Goal: Task Accomplishment & Management: Use online tool/utility

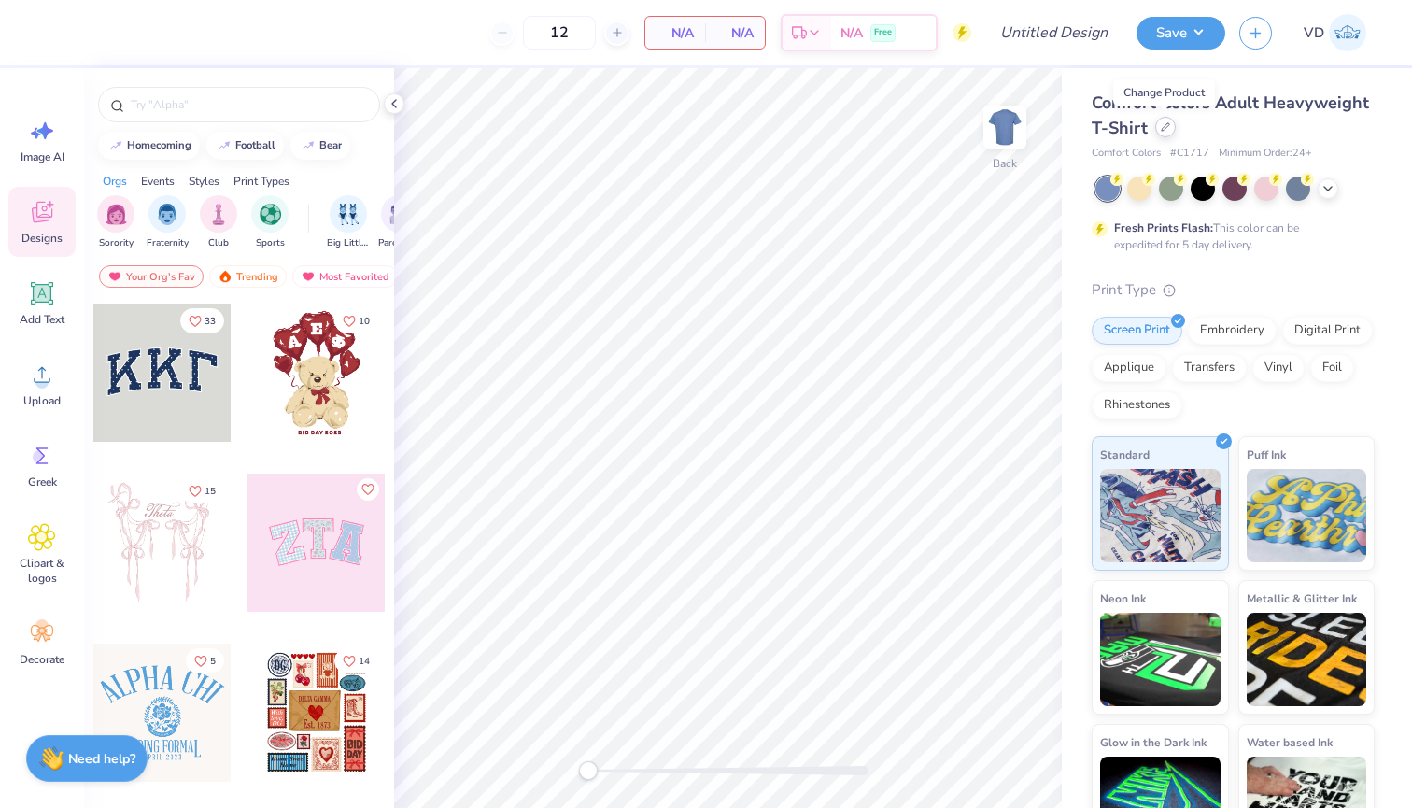
click at [1165, 130] on icon at bounding box center [1165, 126] width 9 height 9
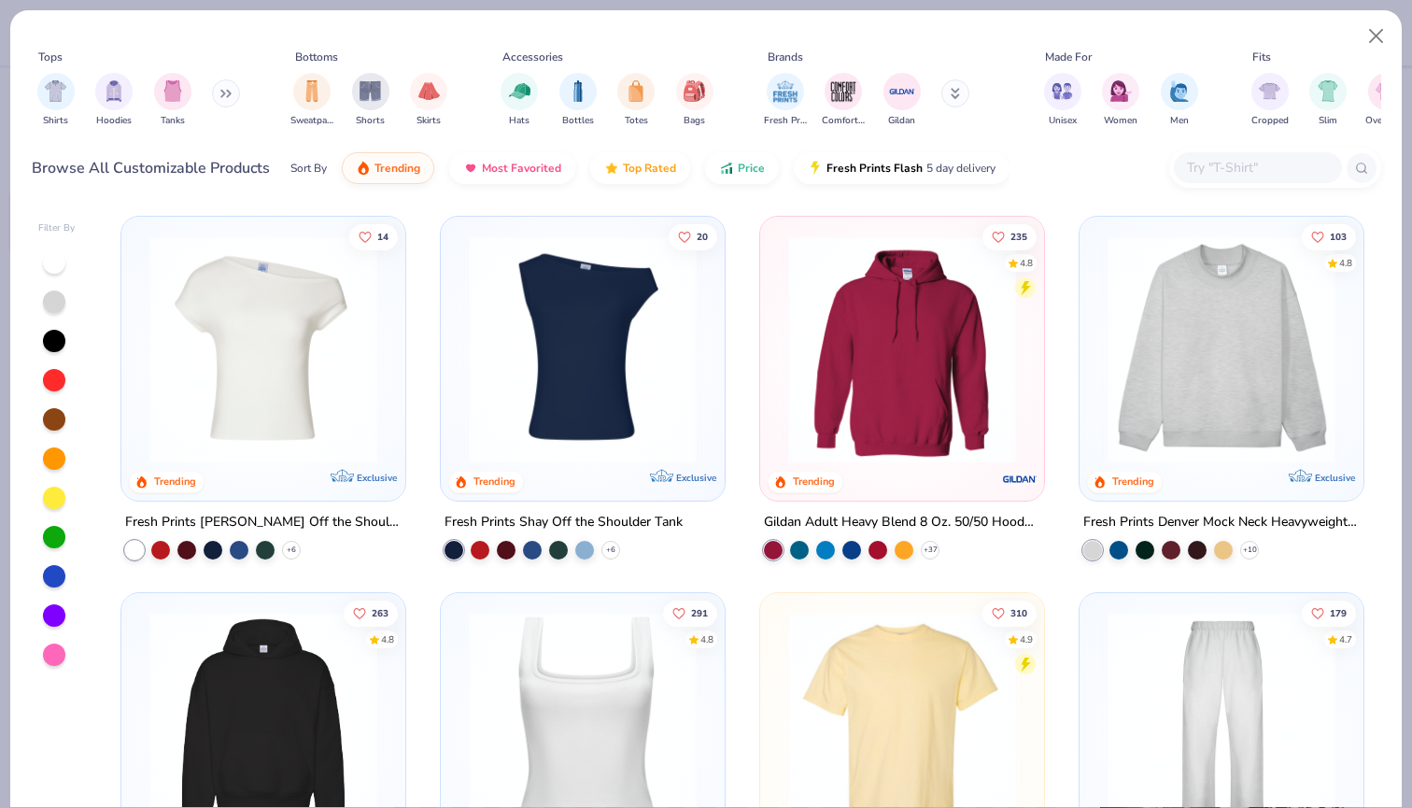
click at [575, 290] on img at bounding box center [582, 349] width 247 height 228
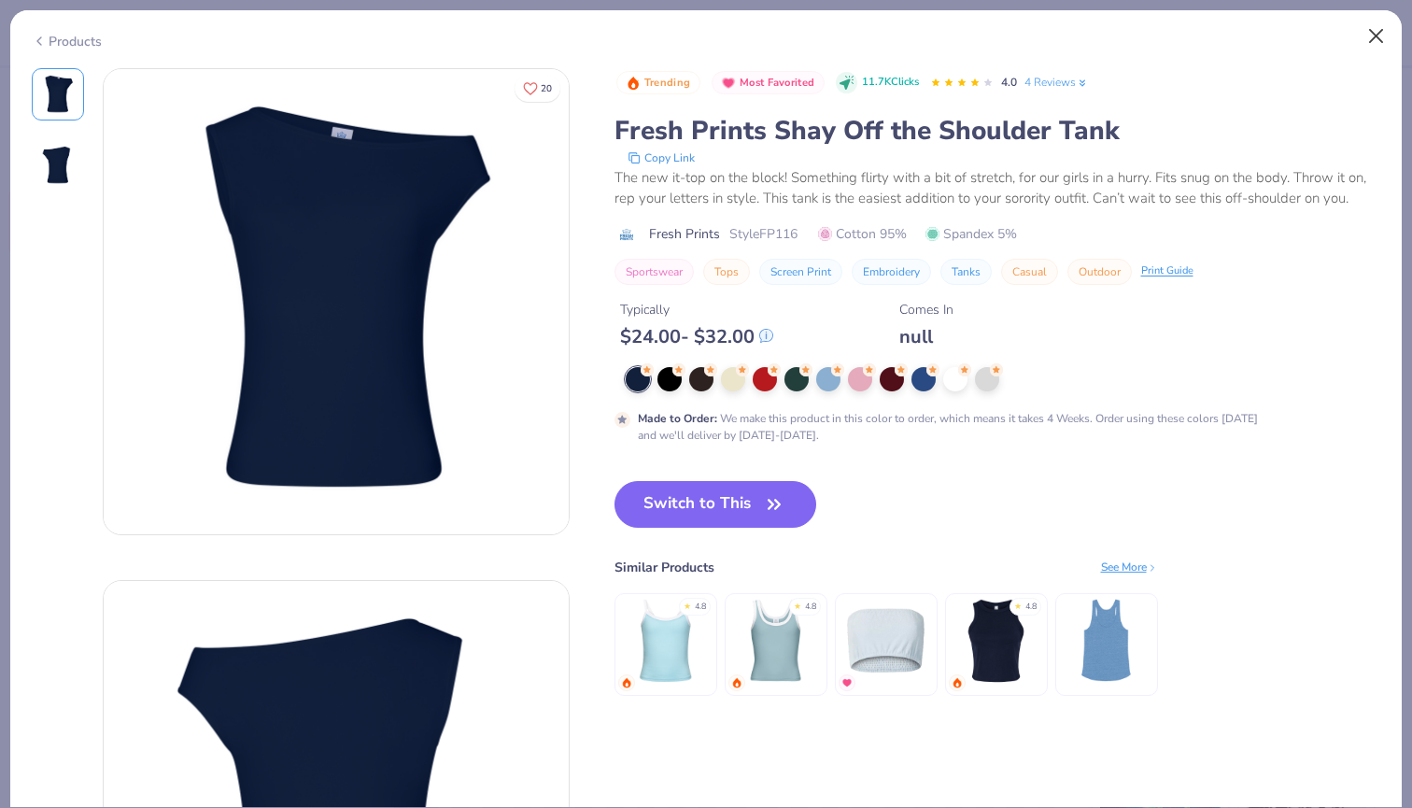
click at [1382, 30] on button "Close" at bounding box center [1376, 36] width 35 height 35
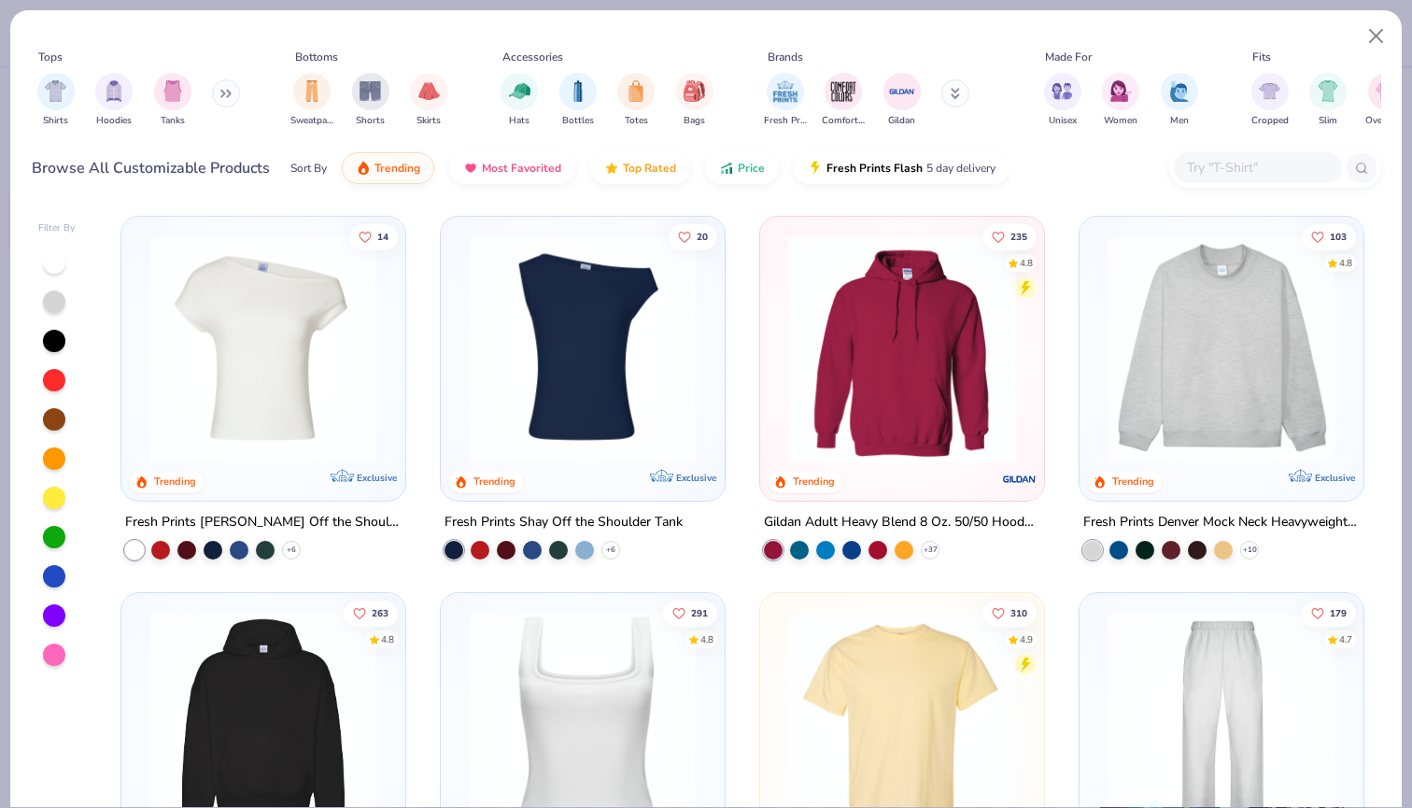
scroll to position [18, 0]
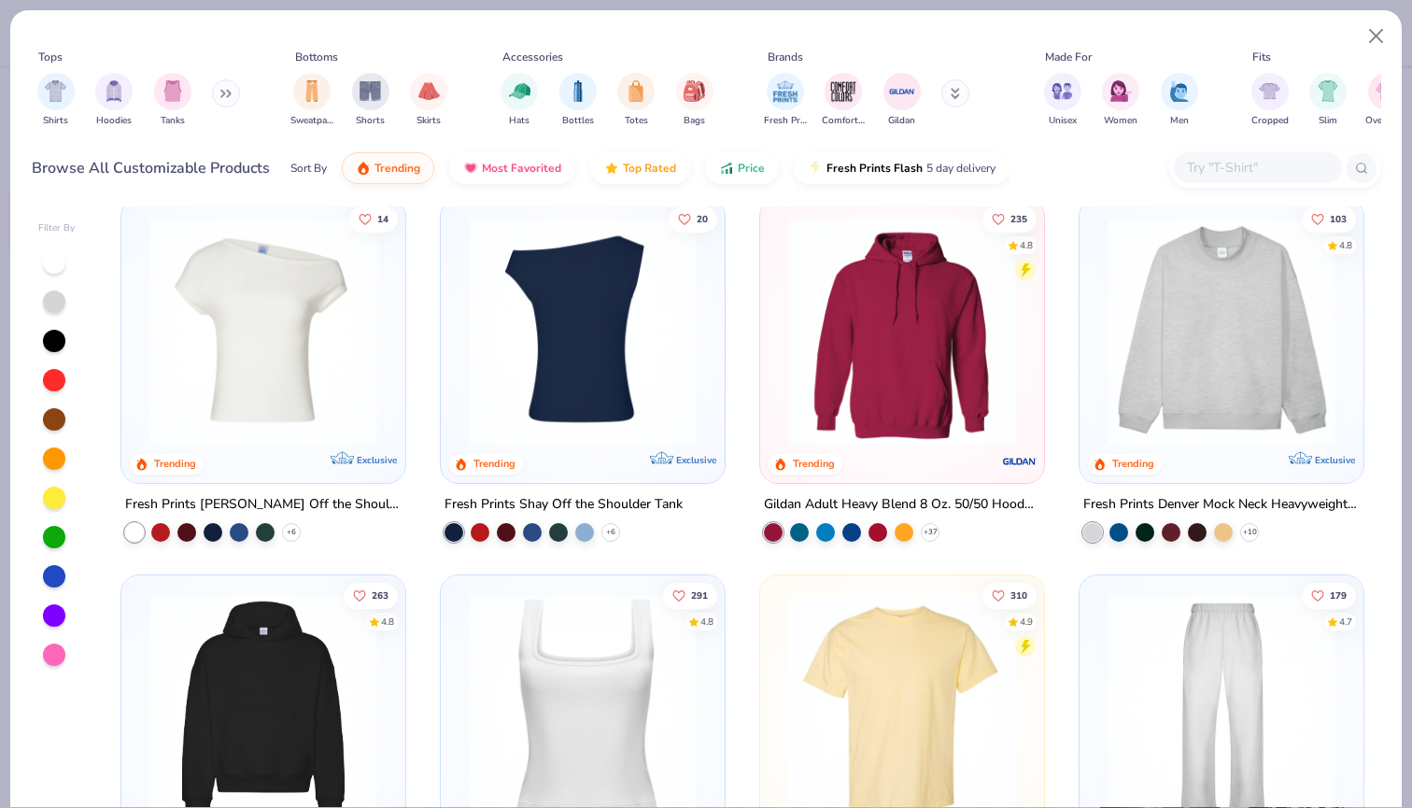
click at [330, 359] on img at bounding box center [263, 332] width 247 height 228
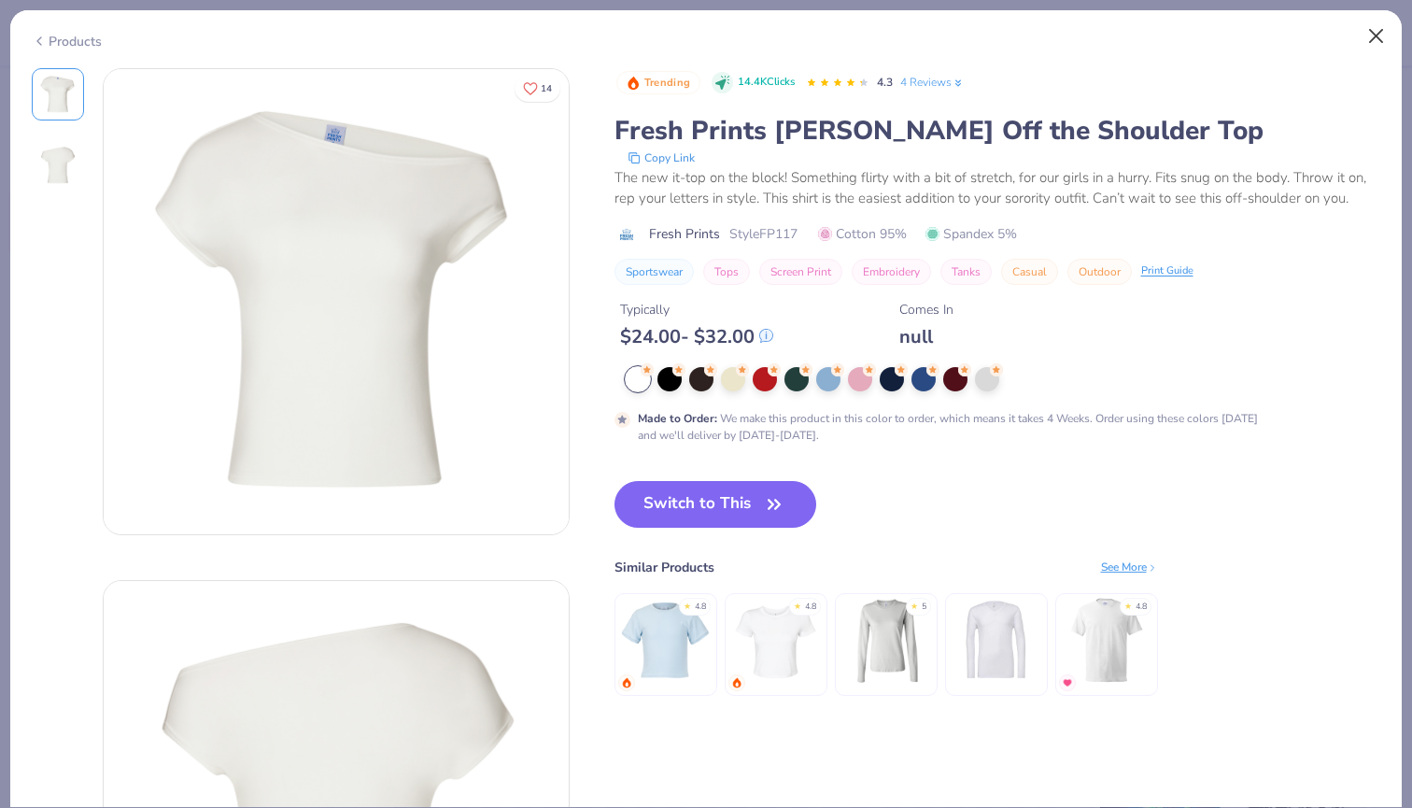
click at [1382, 36] on button "Close" at bounding box center [1376, 36] width 35 height 35
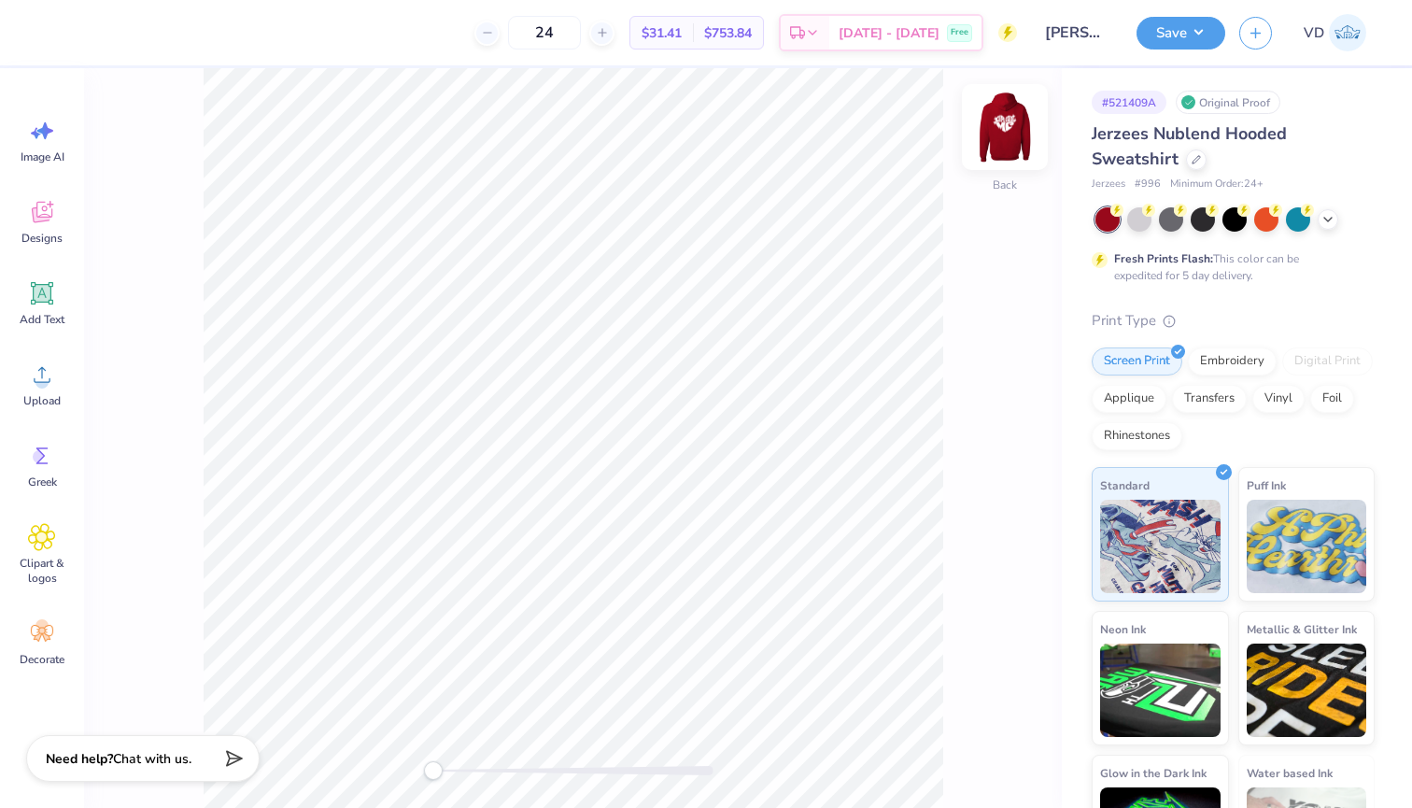
click at [1002, 136] on img at bounding box center [1004, 127] width 75 height 75
click at [1173, 38] on button "Save" at bounding box center [1180, 30] width 89 height 33
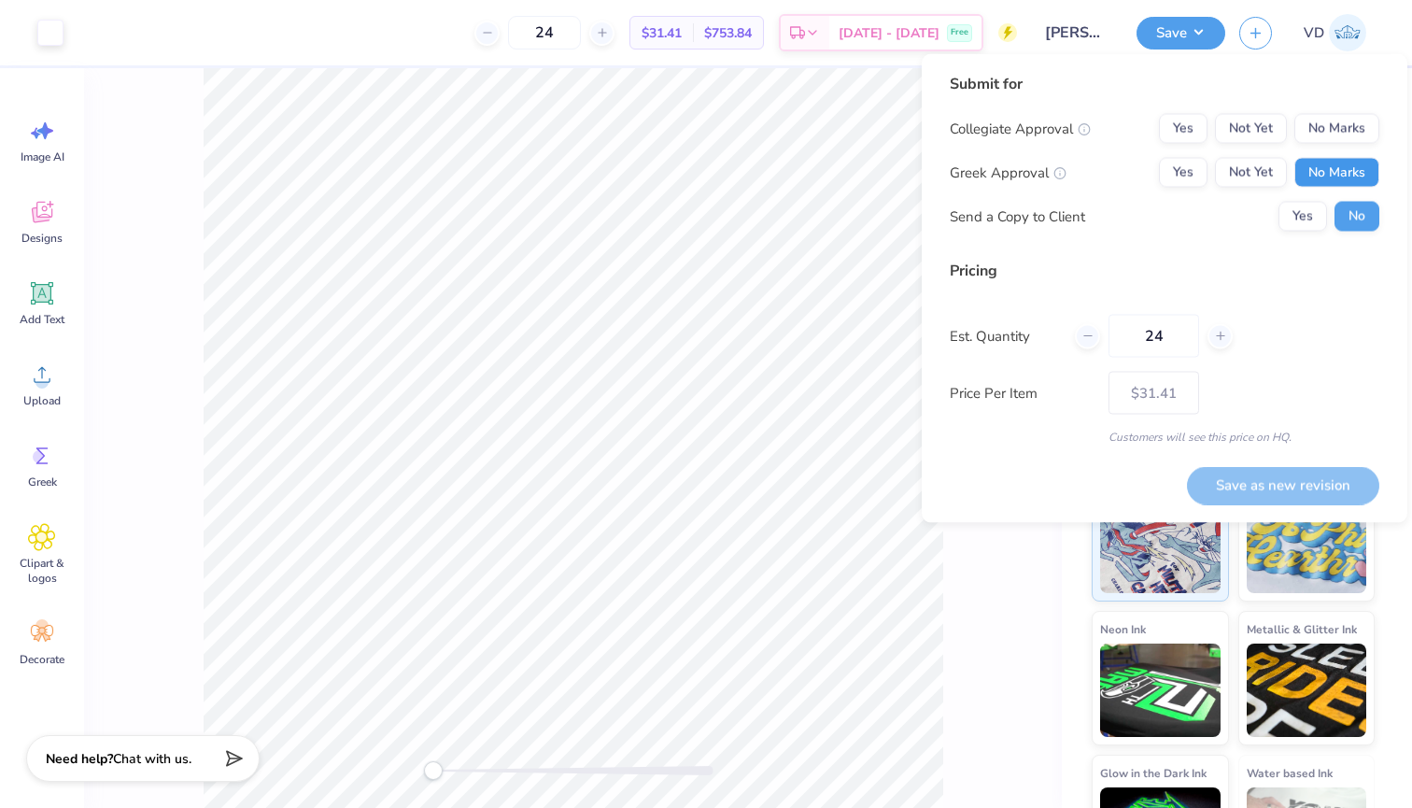
click at [1345, 160] on button "No Marks" at bounding box center [1336, 173] width 85 height 30
click at [1339, 134] on button "No Marks" at bounding box center [1336, 129] width 85 height 30
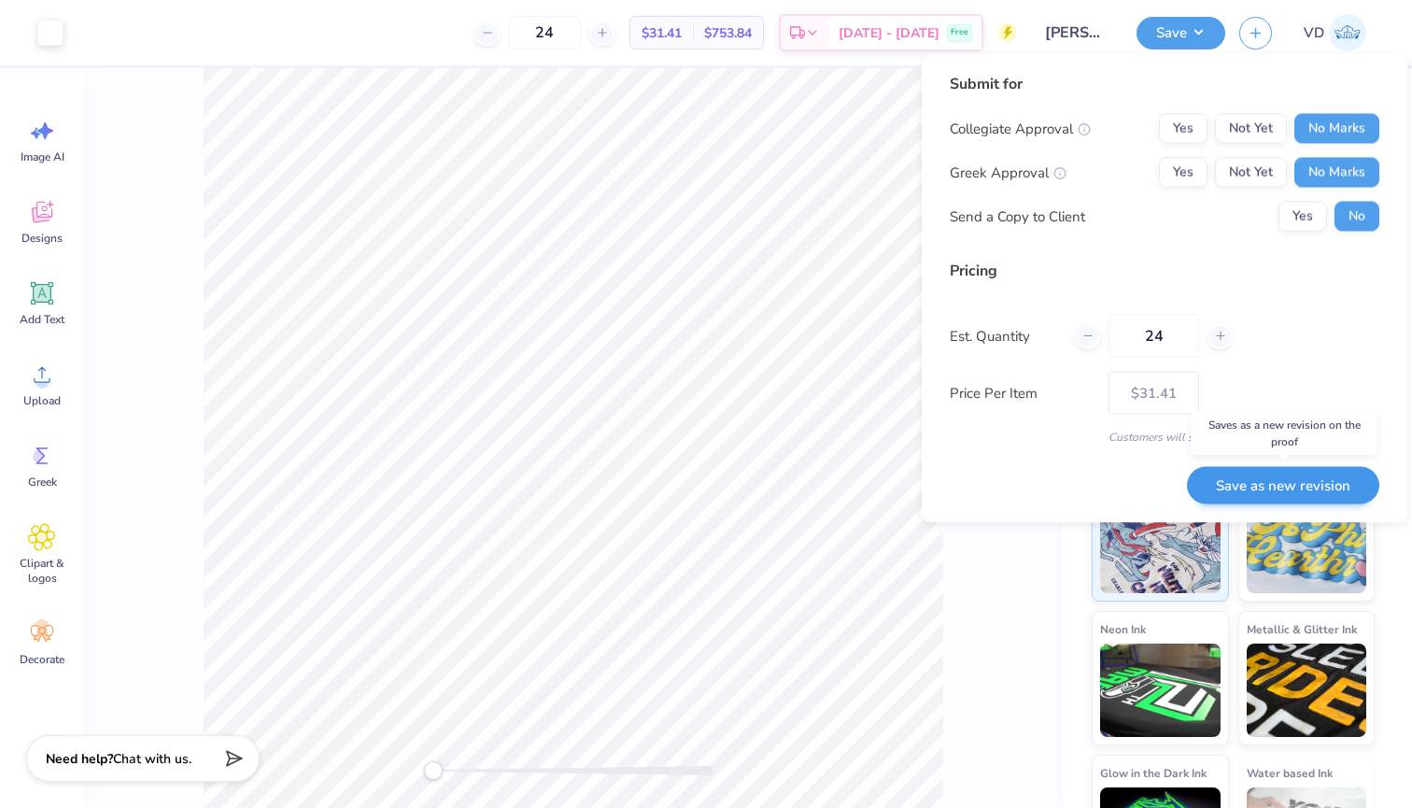
click at [1221, 475] on button "Save as new revision" at bounding box center [1283, 485] width 192 height 38
type input "$31.41"
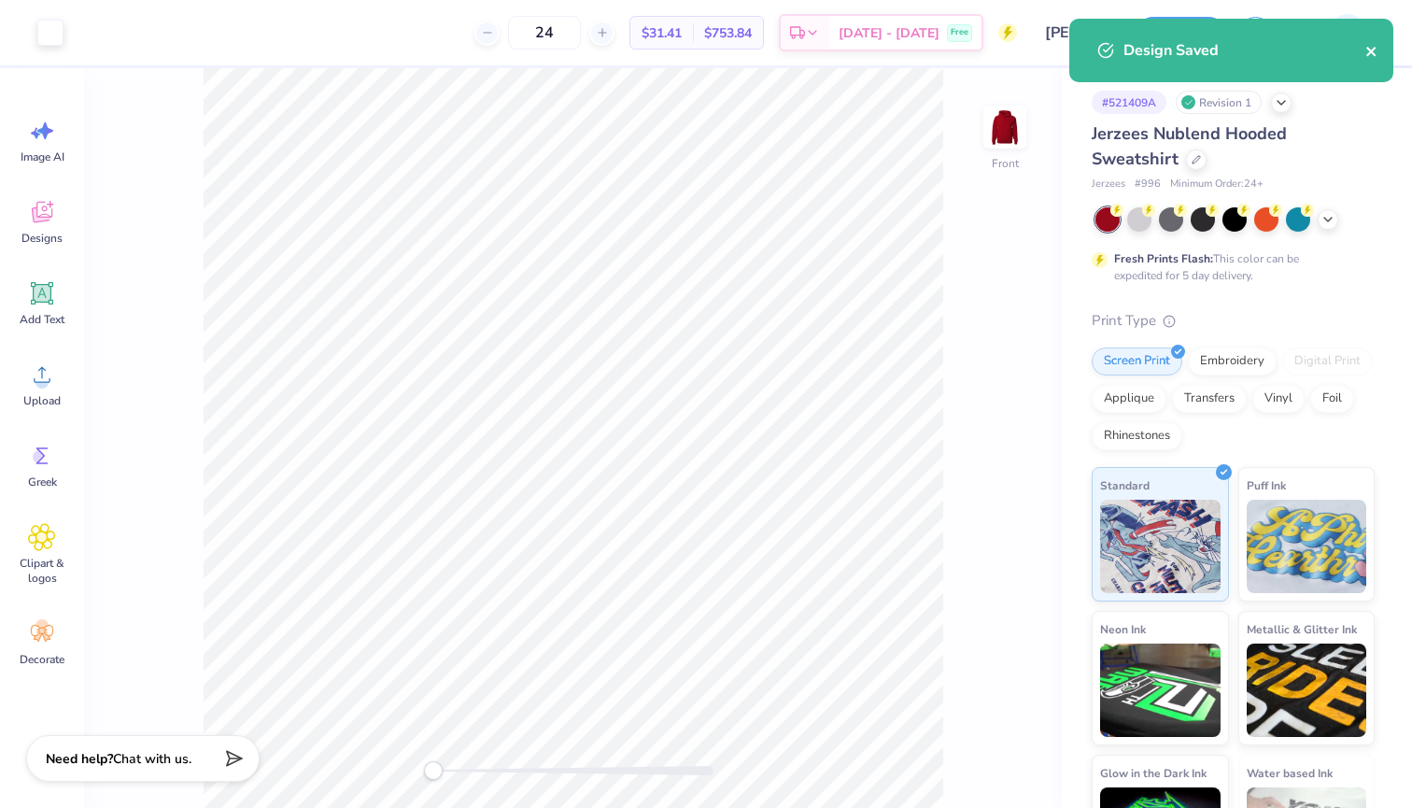
click at [1374, 43] on button "close" at bounding box center [1371, 50] width 13 height 22
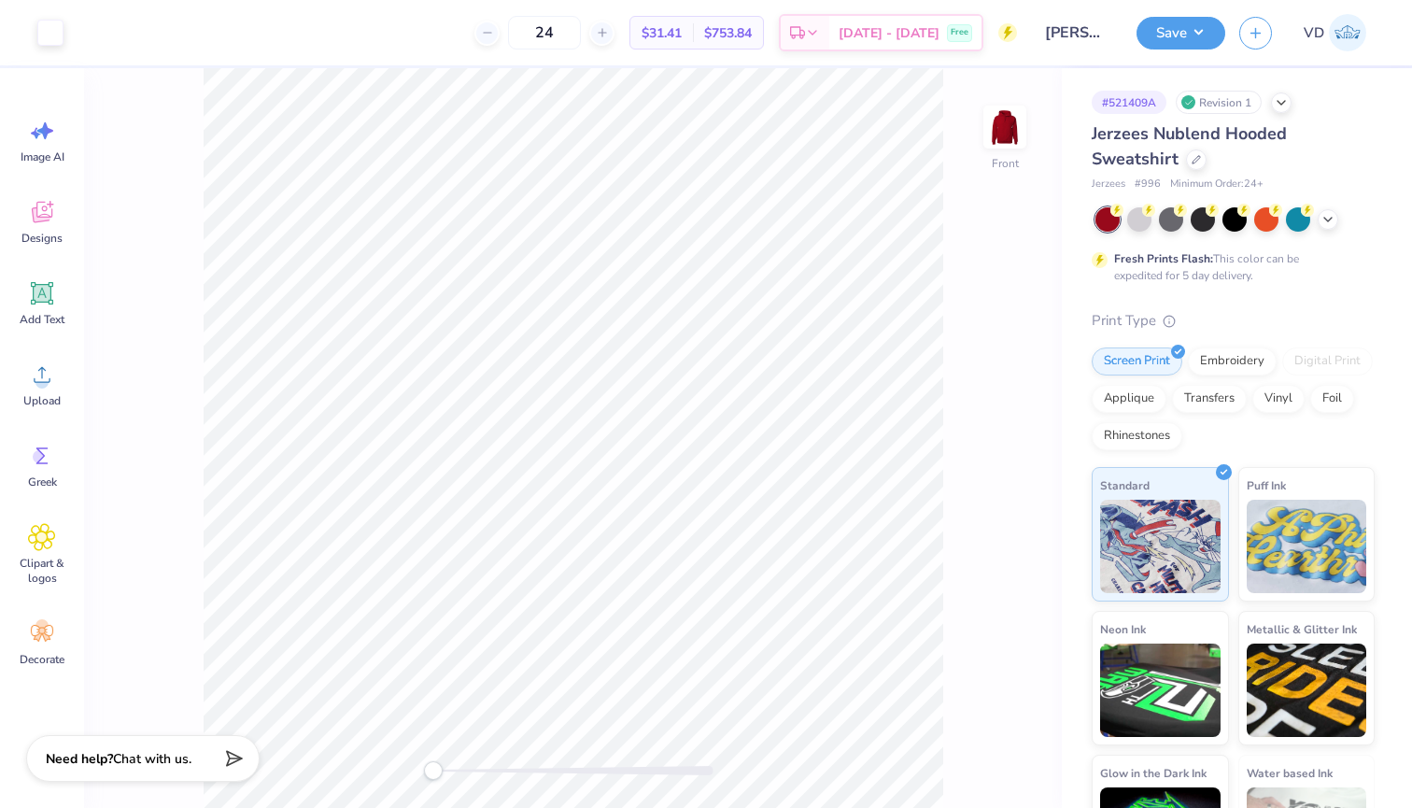
click at [1087, 27] on input "Vincent Dileone : Marist College" at bounding box center [1077, 32] width 92 height 37
click at [1093, 34] on input "Vincent Dileone : Marist College" at bounding box center [1077, 32] width 92 height 37
drag, startPoint x: 1109, startPoint y: 101, endPoint x: 1162, endPoint y: 101, distance: 52.3
click at [1162, 101] on div "# 521409A" at bounding box center [1129, 102] width 75 height 23
copy div "521409A"
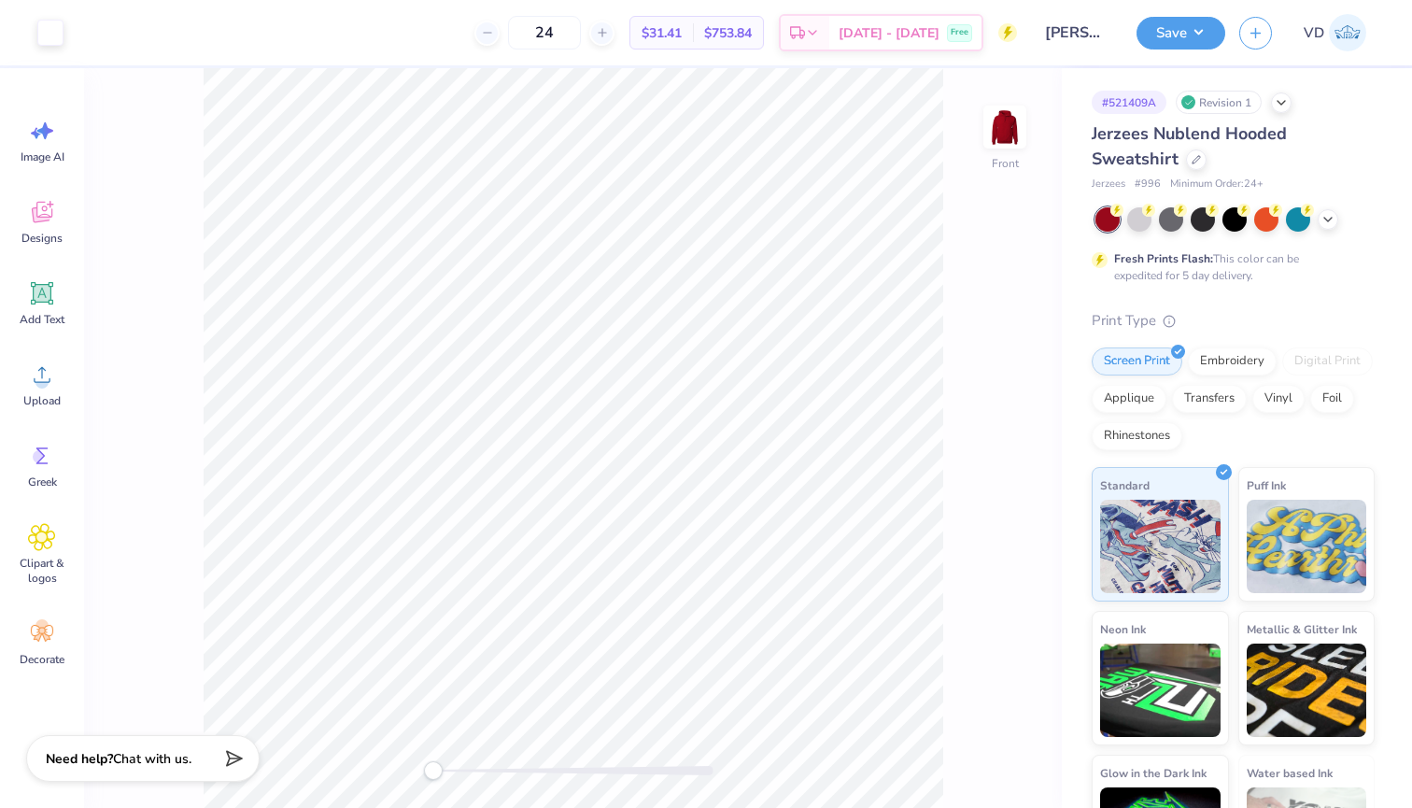
click at [1079, 24] on input "Vincent Dileone : Marist College" at bounding box center [1077, 32] width 92 height 37
click at [1209, 26] on button "Save" at bounding box center [1180, 30] width 89 height 33
click at [1010, 35] on circle at bounding box center [1007, 32] width 19 height 19
click at [1084, 31] on input "Vincent Dileone : Marist College" at bounding box center [1077, 32] width 92 height 37
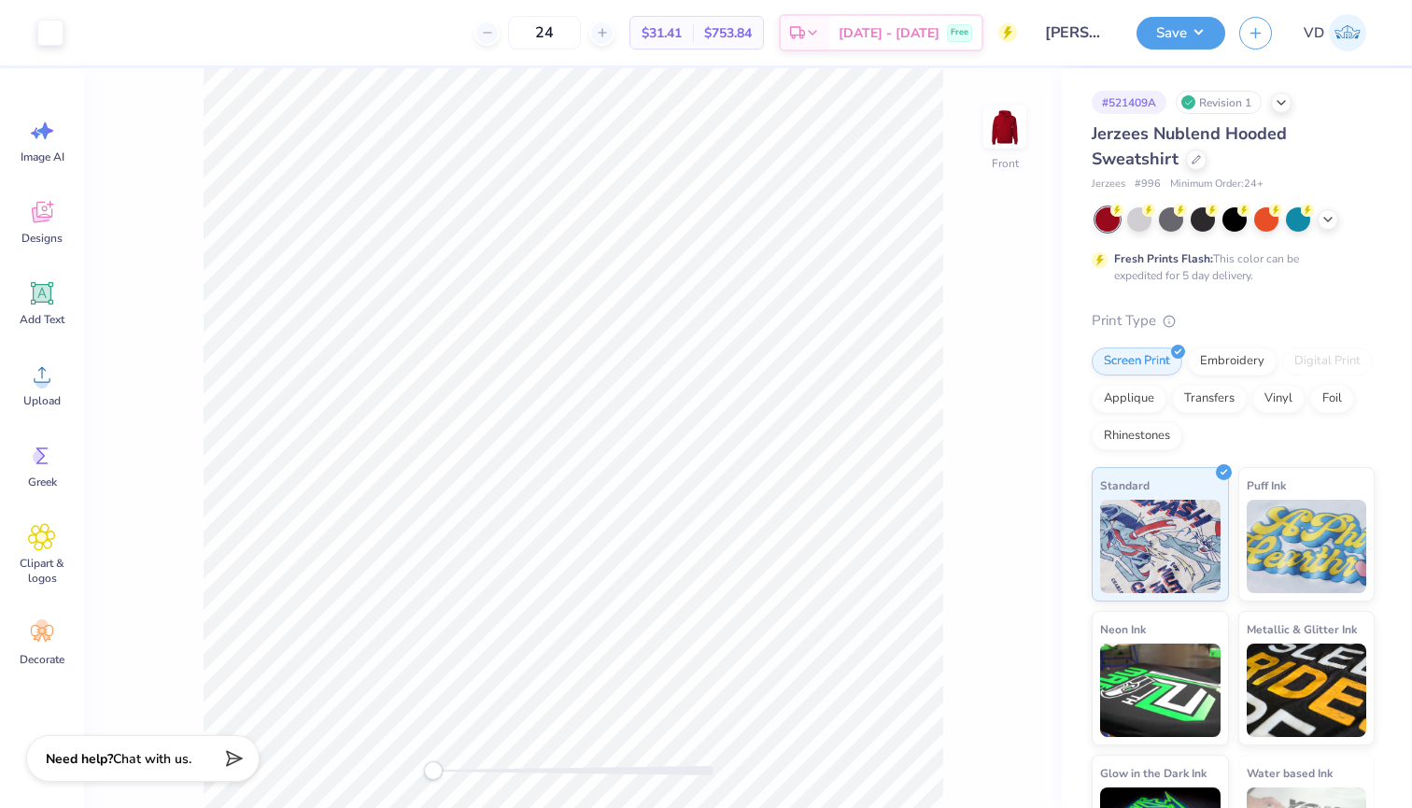
click at [1013, 70] on div "Front" at bounding box center [573, 438] width 978 height 740
drag, startPoint x: 1148, startPoint y: 102, endPoint x: 1112, endPoint y: 103, distance: 35.5
click at [1112, 103] on div "# 521409A" at bounding box center [1129, 102] width 75 height 23
copy div "21409"
click at [1056, 25] on input "Vincent Dileone : Marist College" at bounding box center [1077, 32] width 92 height 37
